Goal: Use online tool/utility

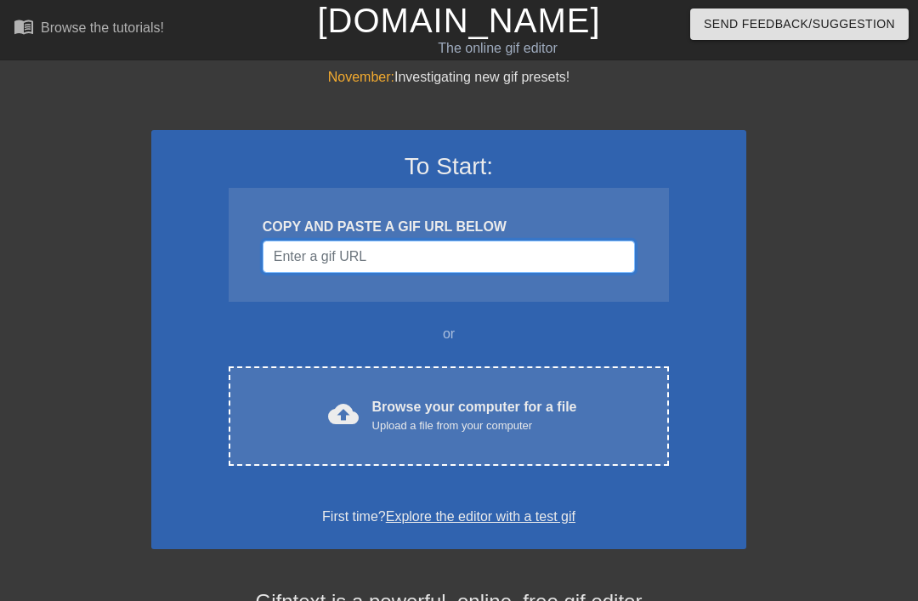
click at [460, 251] on input "Username" at bounding box center [449, 257] width 372 height 32
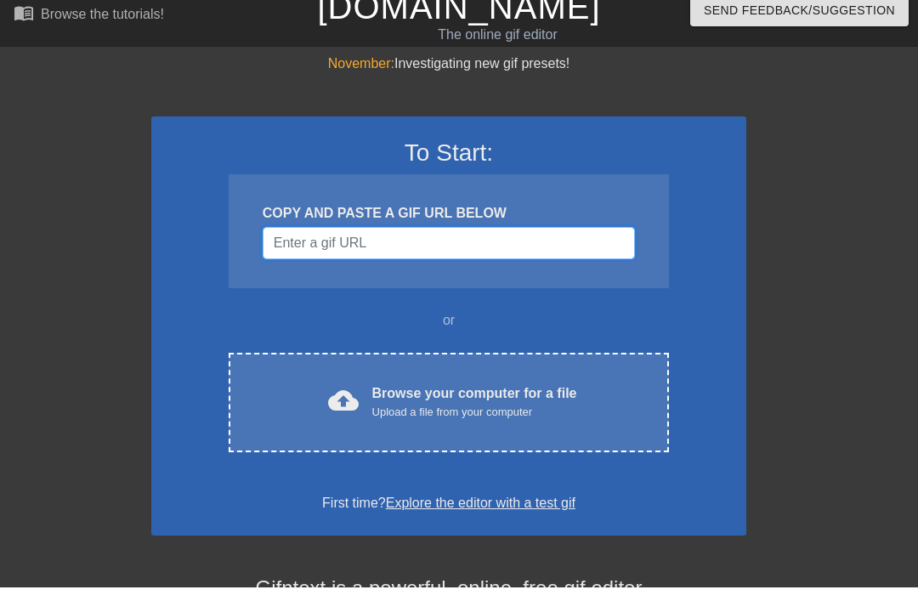
scroll to position [14, 0]
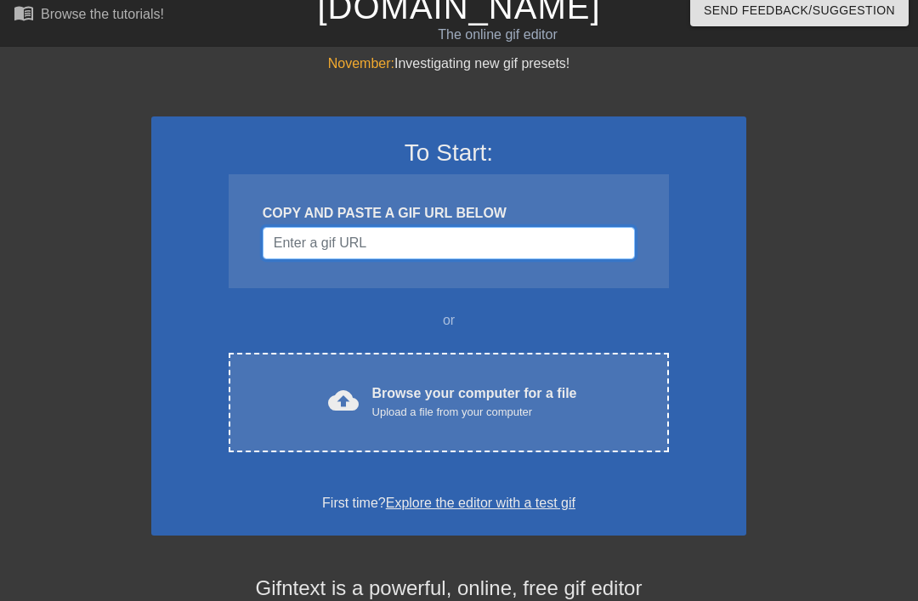
click at [407, 233] on input "Username" at bounding box center [449, 243] width 372 height 32
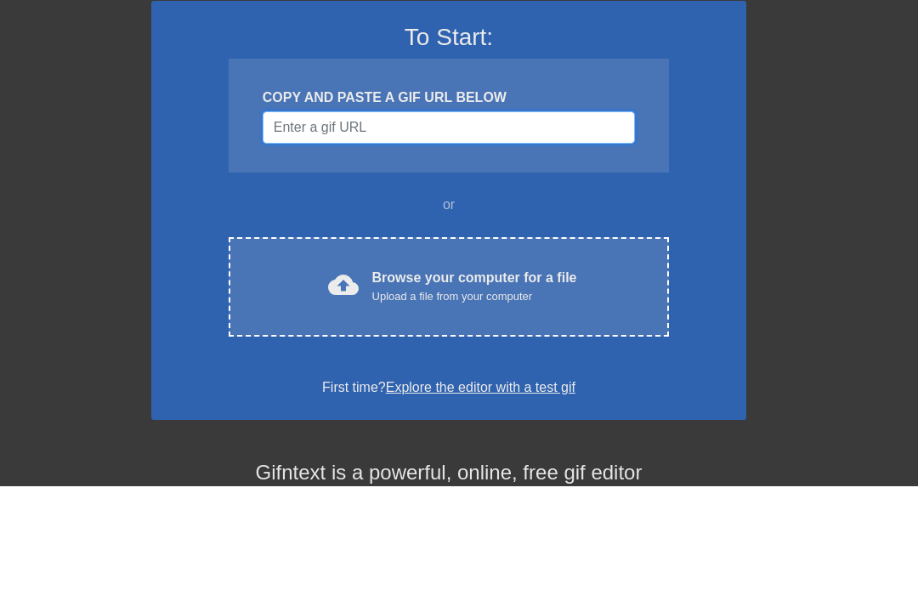
click at [344, 227] on input "Username" at bounding box center [449, 243] width 372 height 32
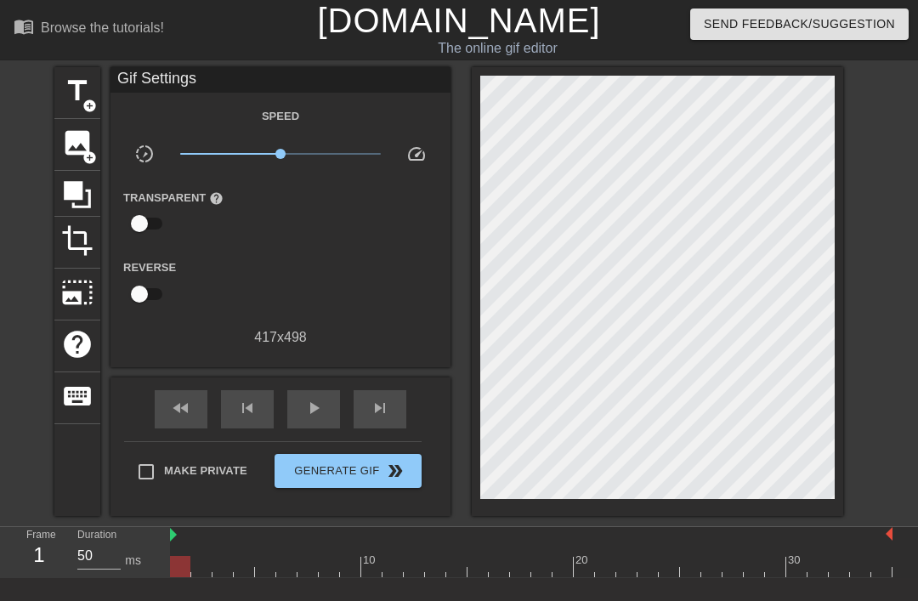
click at [68, 153] on span "image" at bounding box center [77, 143] width 32 height 32
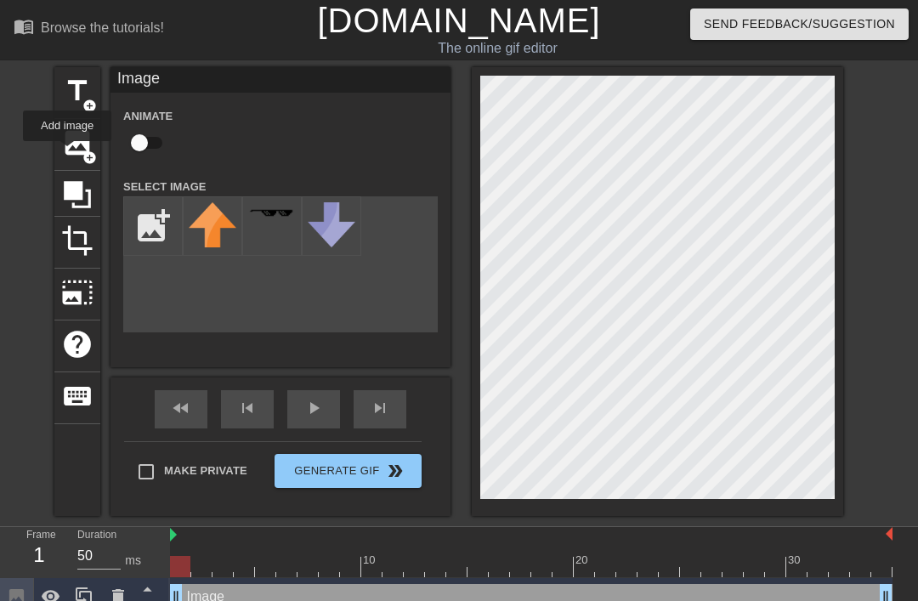
click at [158, 224] on input "file" at bounding box center [153, 226] width 58 height 58
click at [157, 224] on input "file" at bounding box center [153, 226] width 58 height 58
type input "C:\fakepath\IMG_0227.webp"
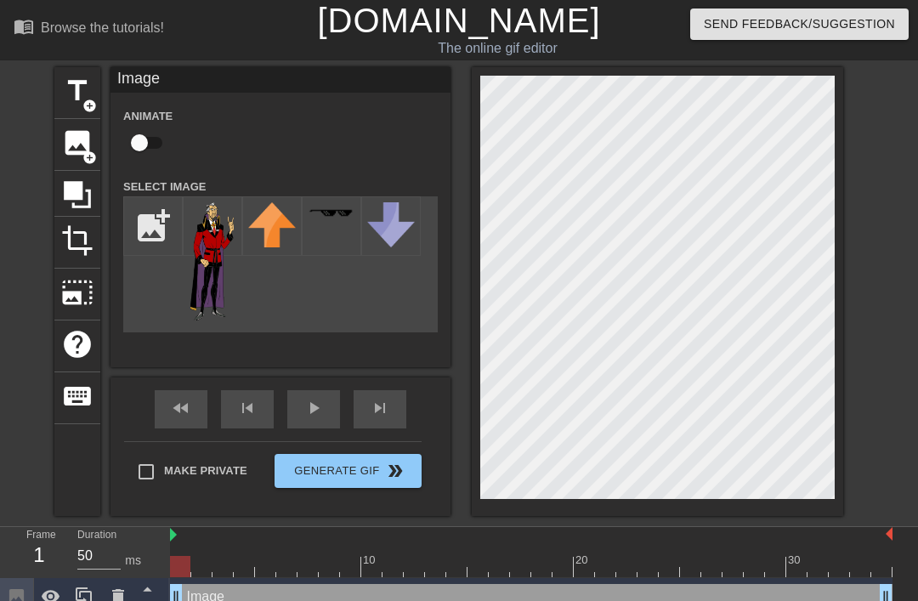
click at [121, 596] on icon at bounding box center [118, 596] width 12 height 15
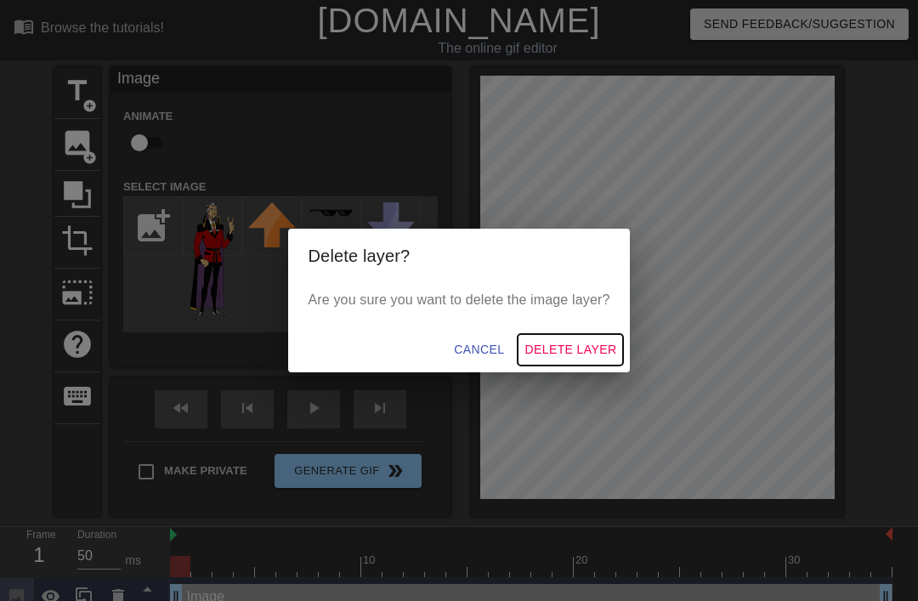
click at [571, 347] on span "Delete Layer" at bounding box center [570, 349] width 92 height 21
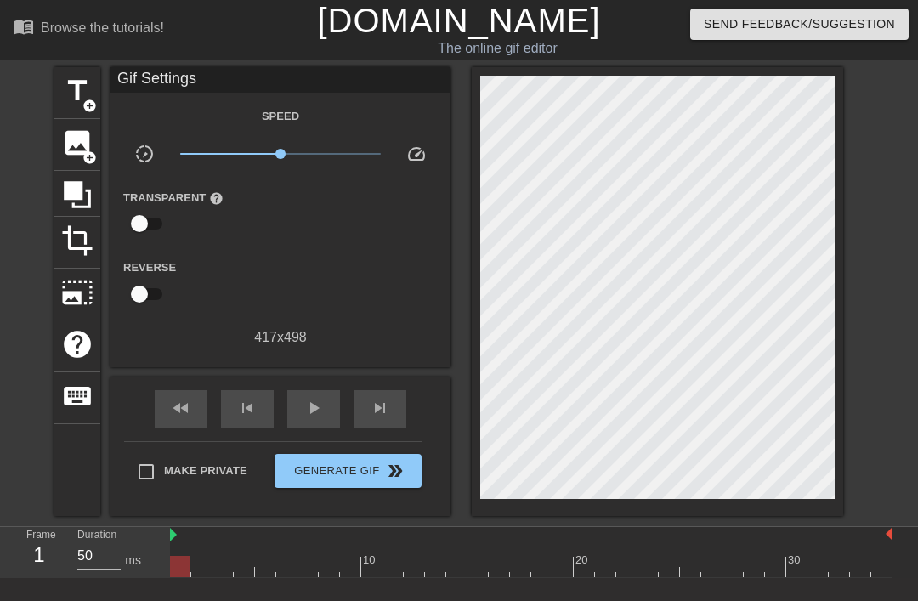
click at [72, 141] on span "image" at bounding box center [77, 143] width 32 height 32
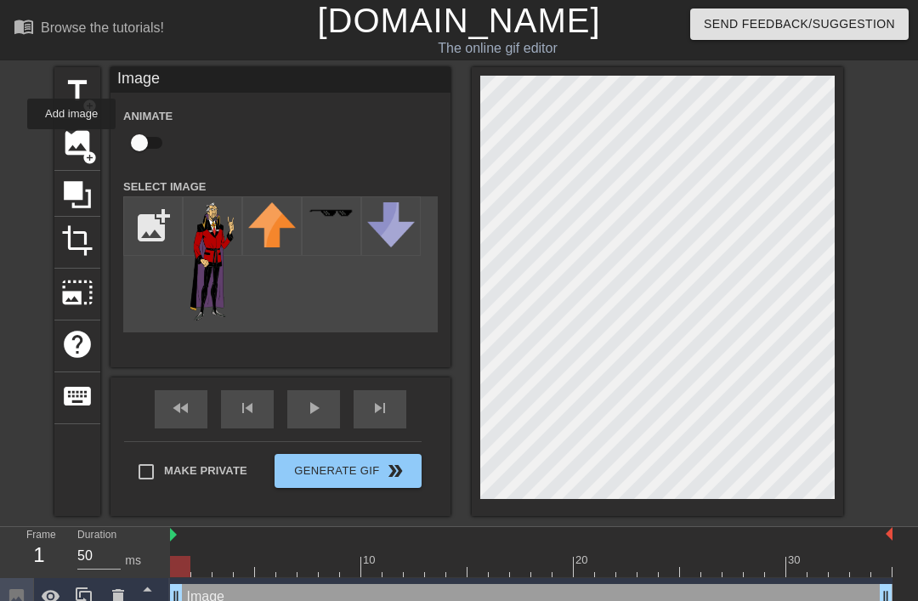
click at [208, 265] on img at bounding box center [213, 261] width 48 height 118
click at [108, 557] on input "50" at bounding box center [98, 555] width 43 height 27
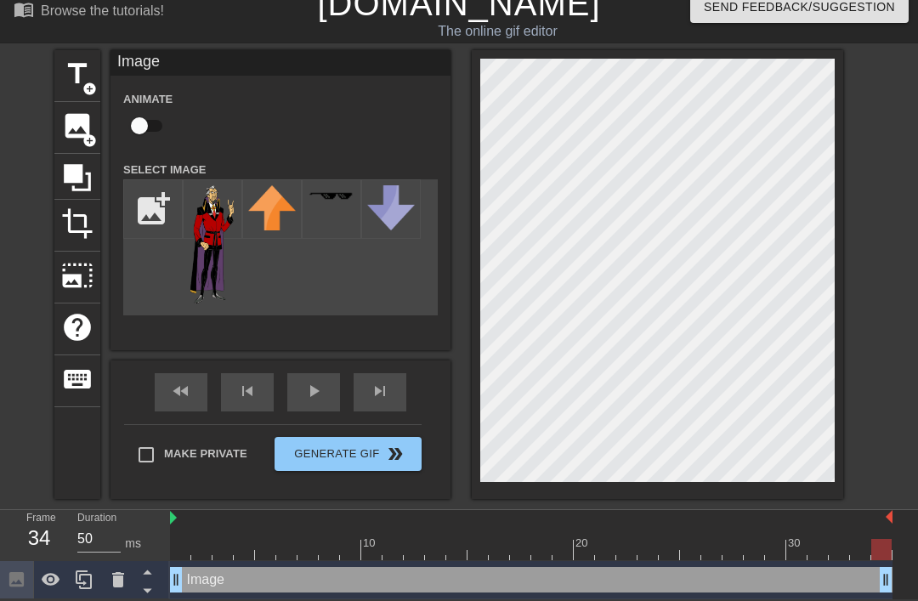
click at [361, 445] on span "Generate Gif double_arrow" at bounding box center [347, 454] width 133 height 20
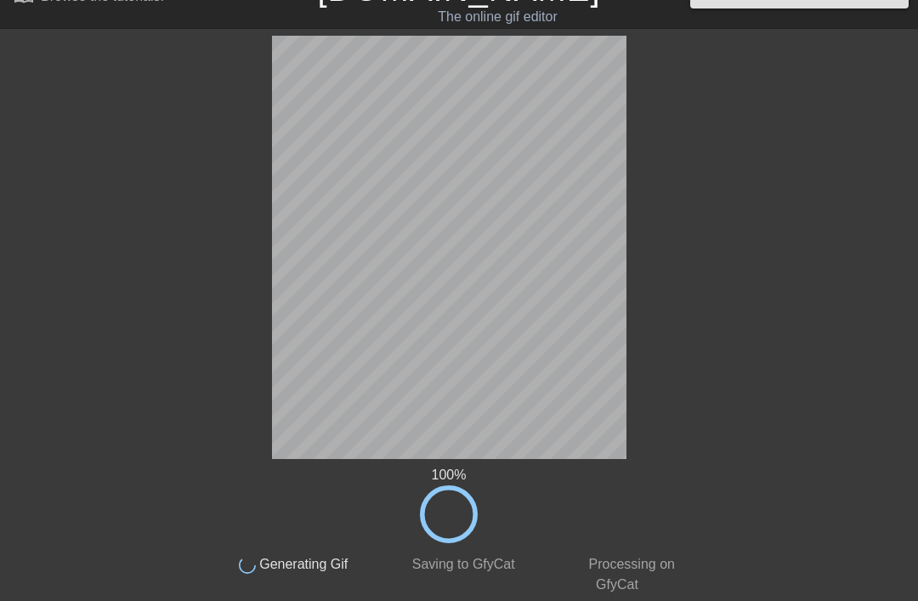
scroll to position [0, 0]
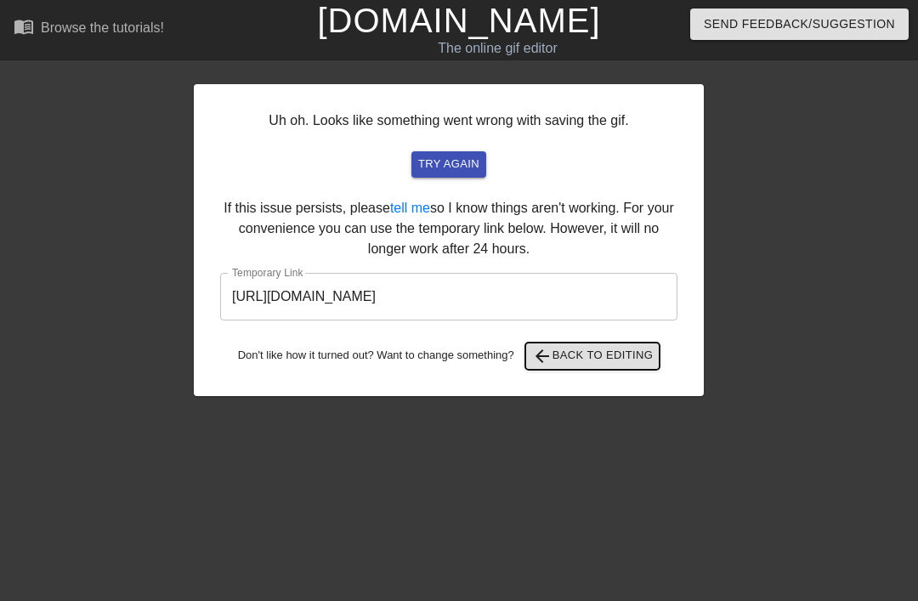
click at [621, 354] on span "arrow_back Back to Editing" at bounding box center [593, 356] width 122 height 20
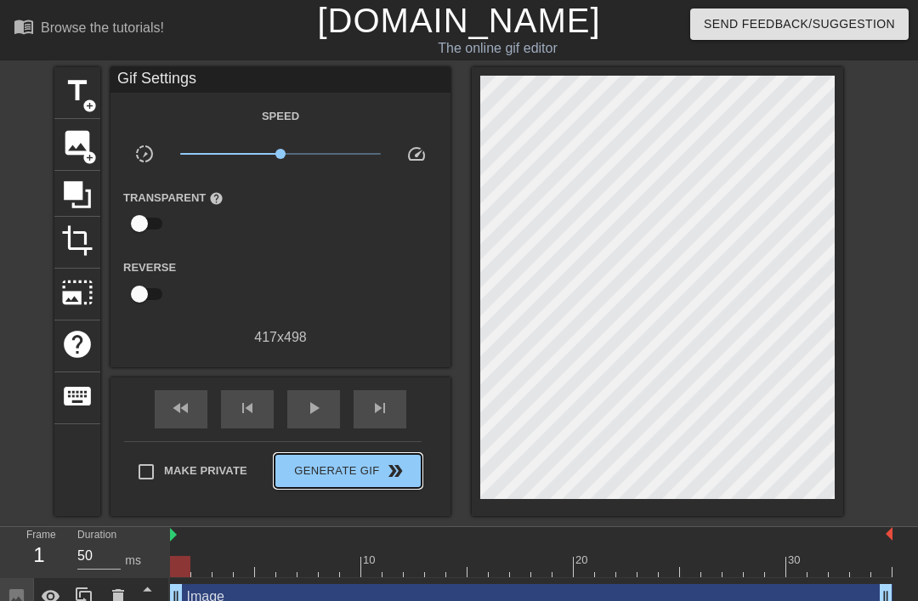
click at [348, 470] on span "Generate Gif double_arrow" at bounding box center [347, 471] width 133 height 20
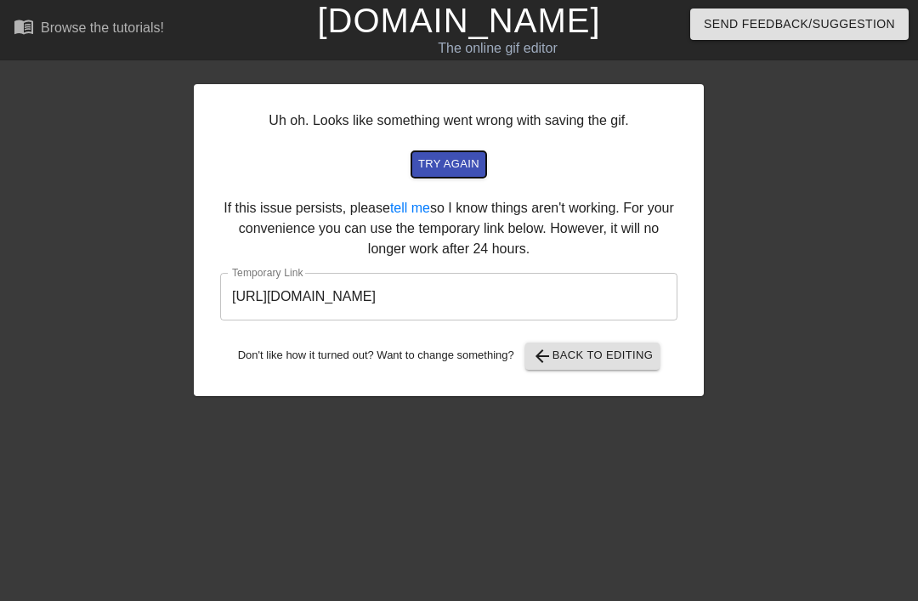
click at [456, 174] on button "try again" at bounding box center [448, 164] width 75 height 26
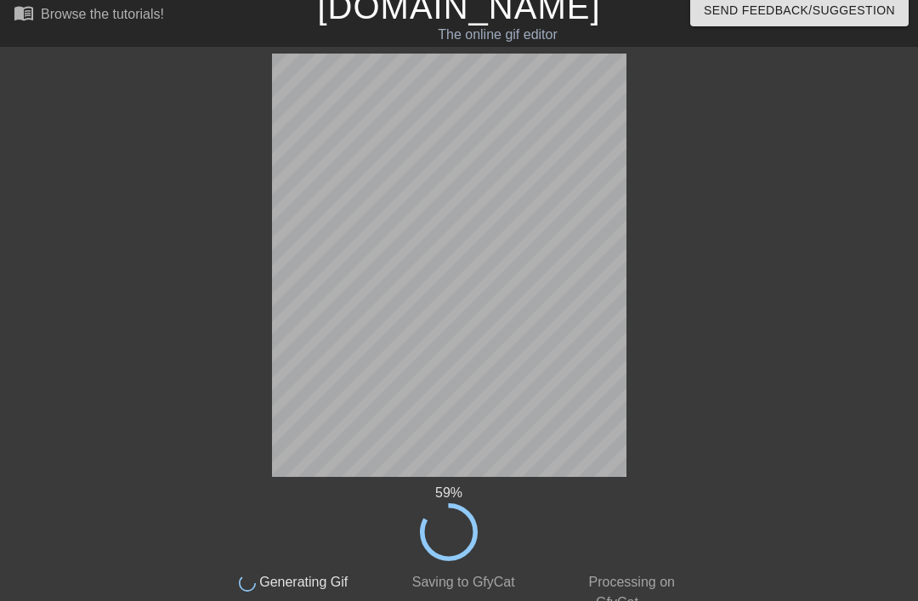
scroll to position [10, 0]
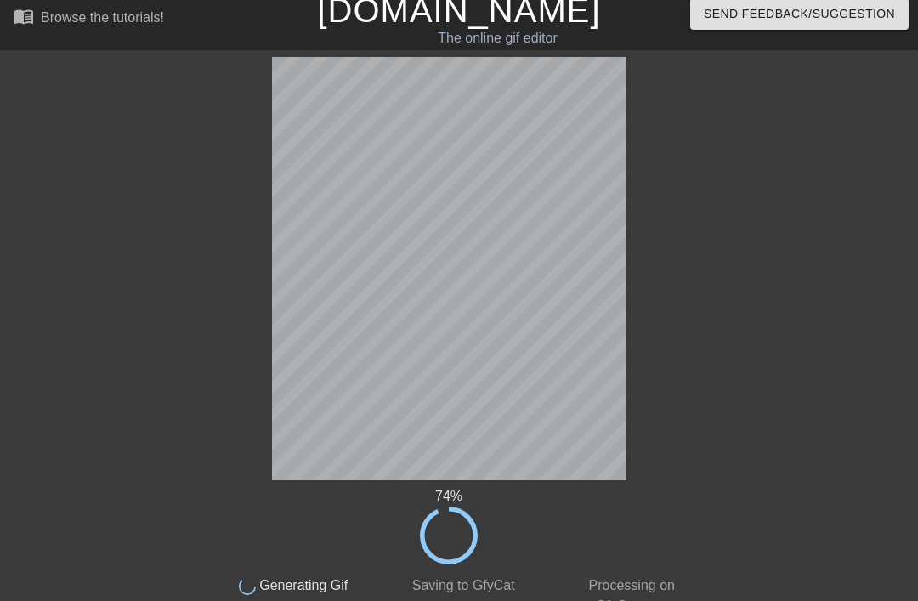
click at [757, 325] on div "74 % done Generating Gif done Saving to GfyCat done Processing on GfyCat title …" at bounding box center [459, 336] width 918 height 559
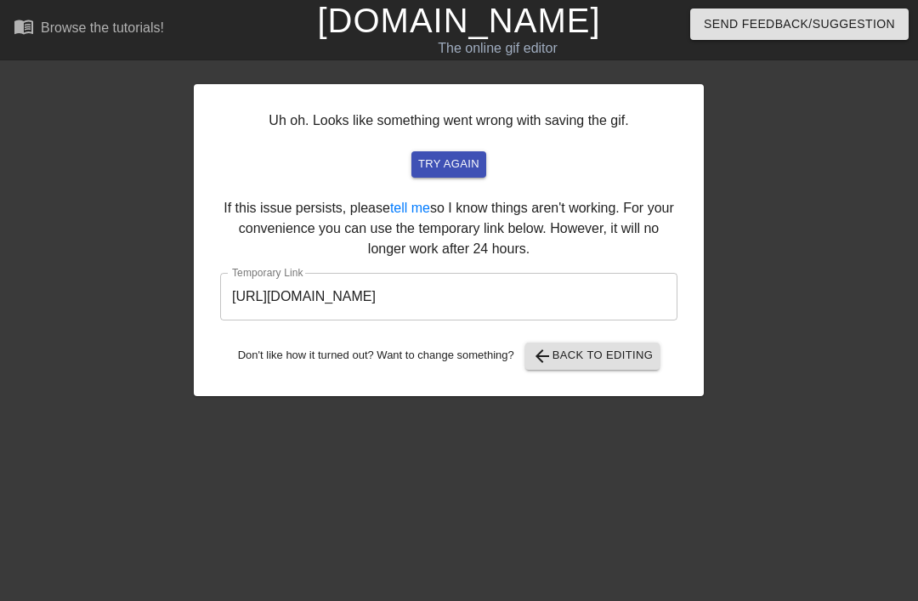
scroll to position [0, 0]
click at [463, 171] on span "try again" at bounding box center [448, 165] width 61 height 20
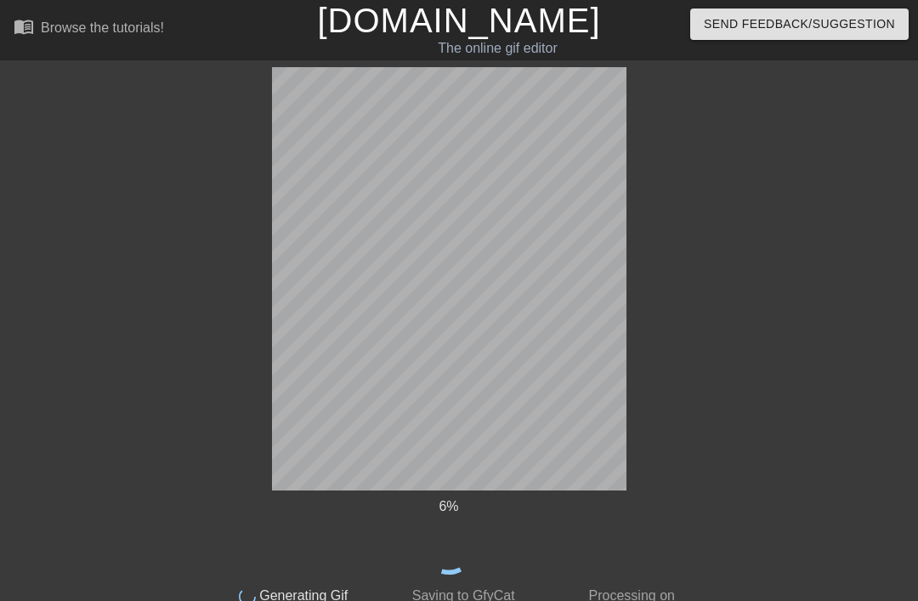
scroll to position [31, 0]
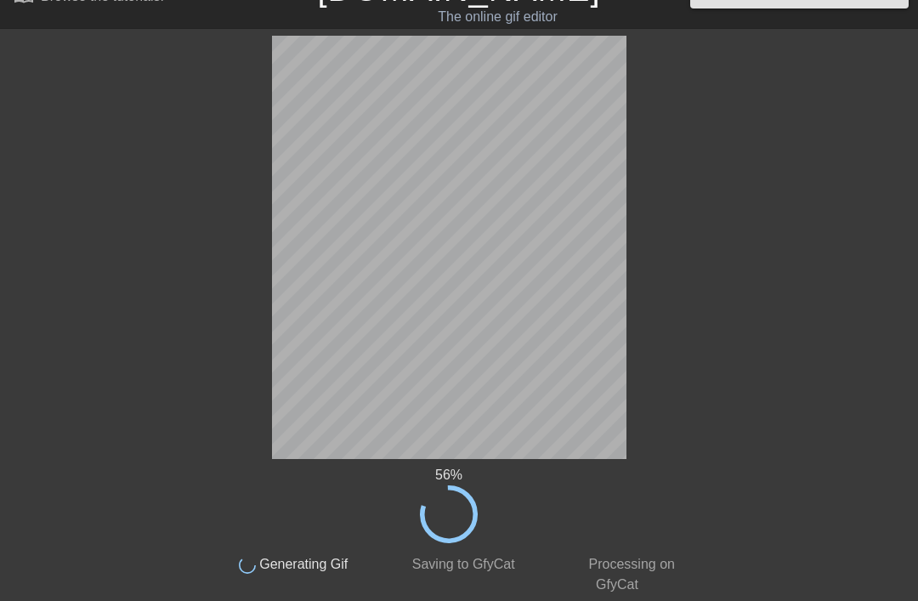
click at [718, 353] on div "56 % done Generating Gif done Saving to GfyCat done Processing on GfyCat title …" at bounding box center [459, 315] width 918 height 559
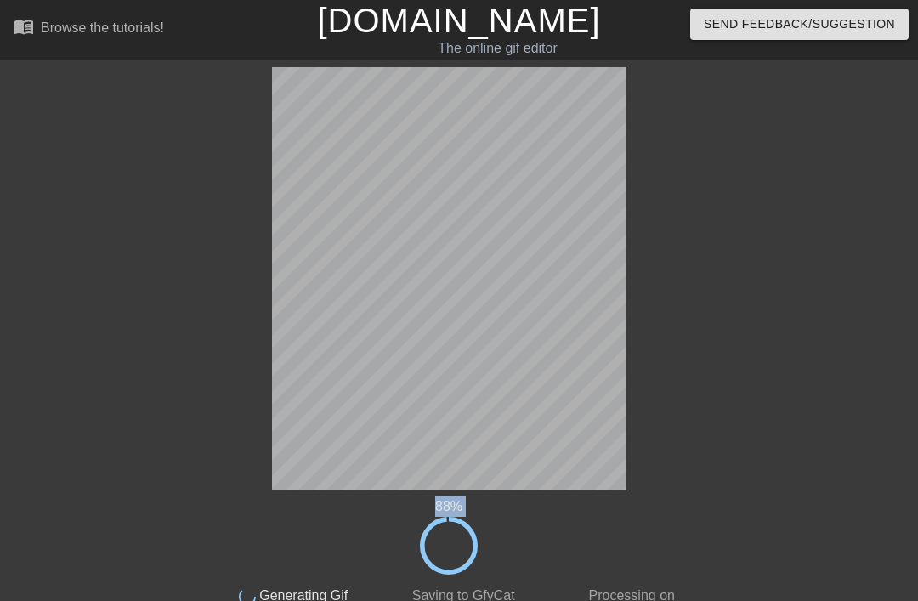
click at [694, 402] on div "88 % done Generating Gif done Saving to GfyCat done Processing on GfyCat title …" at bounding box center [459, 346] width 918 height 559
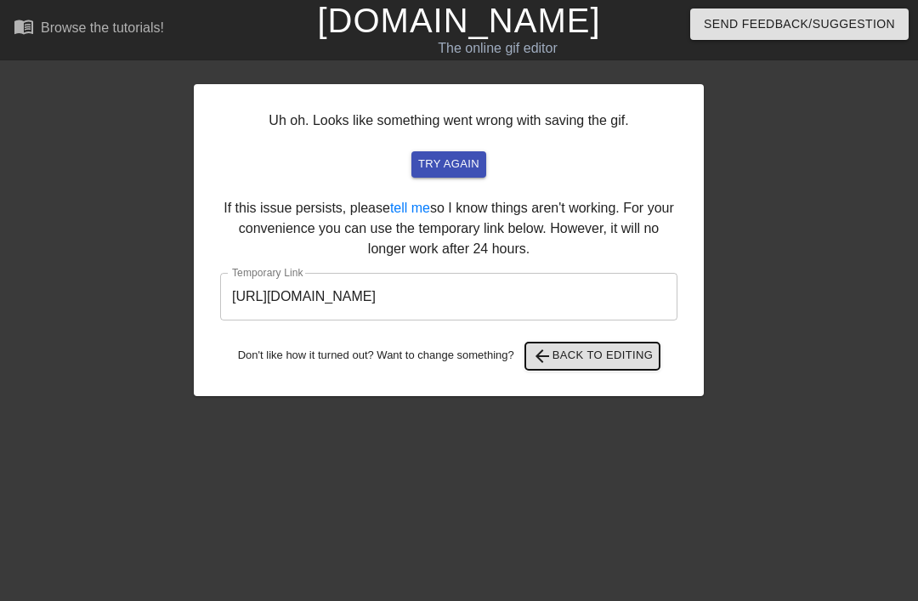
click at [649, 354] on span "arrow_back Back to Editing" at bounding box center [593, 356] width 122 height 20
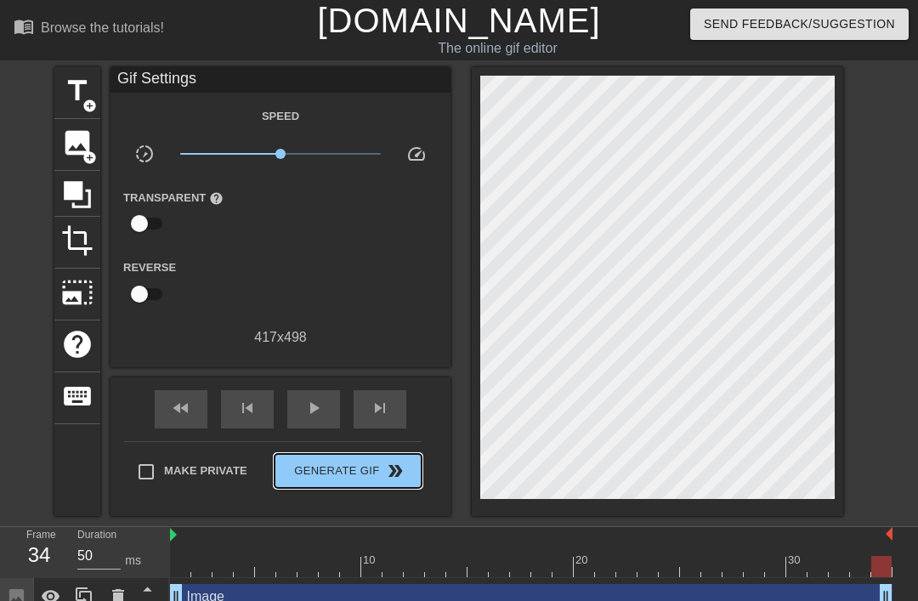
click at [346, 469] on span "Generate Gif double_arrow" at bounding box center [347, 471] width 133 height 20
